Goal: Information Seeking & Learning: Compare options

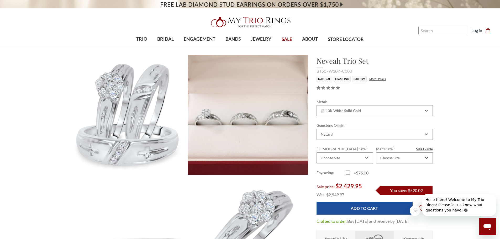
click at [288, 40] on span "SALE" at bounding box center [287, 39] width 11 height 7
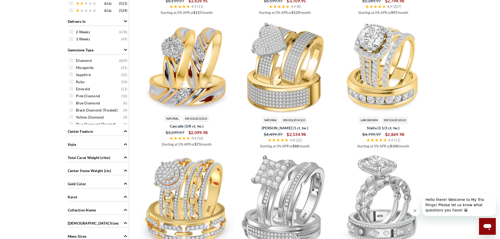
scroll to position [341, 0]
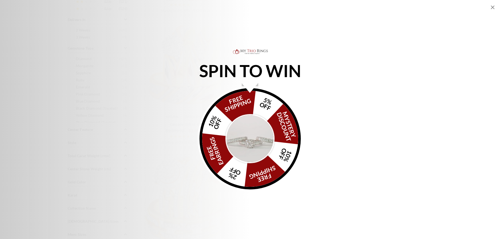
click at [262, 130] on img "Alia popup" at bounding box center [250, 138] width 49 height 49
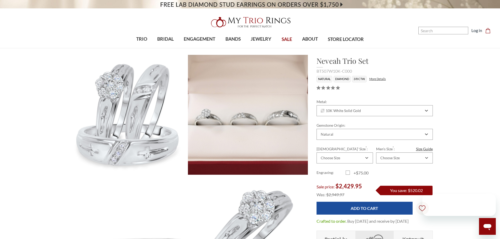
click at [288, 39] on span "SALE" at bounding box center [287, 39] width 11 height 7
